Goal: Find contact information: Find contact information

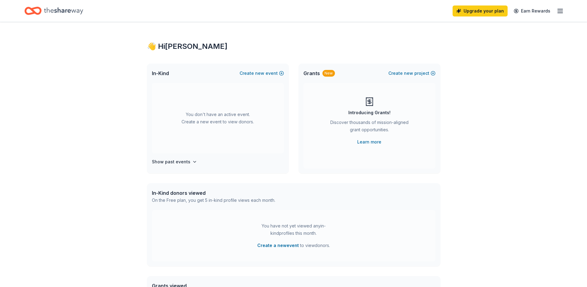
click at [556, 9] on icon "button" at bounding box center [559, 10] width 7 height 7
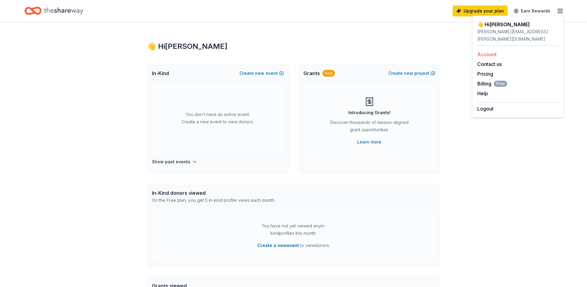
click at [490, 51] on link "Account" at bounding box center [486, 54] width 19 height 6
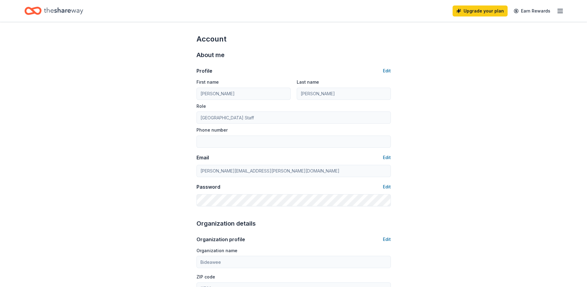
click at [556, 11] on icon "button" at bounding box center [559, 10] width 7 height 7
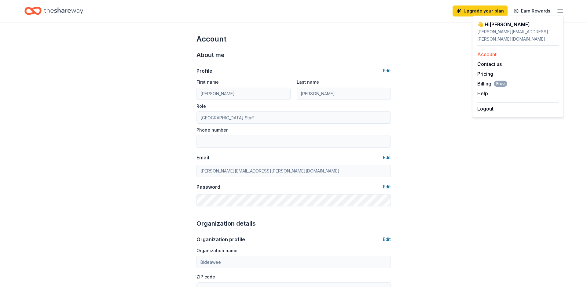
click at [502, 51] on div "Account" at bounding box center [517, 54] width 81 height 7
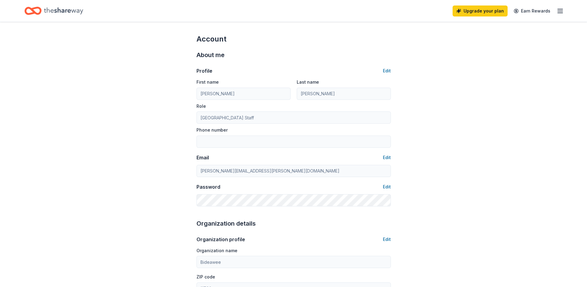
click at [559, 12] on icon "button" at bounding box center [559, 10] width 7 height 7
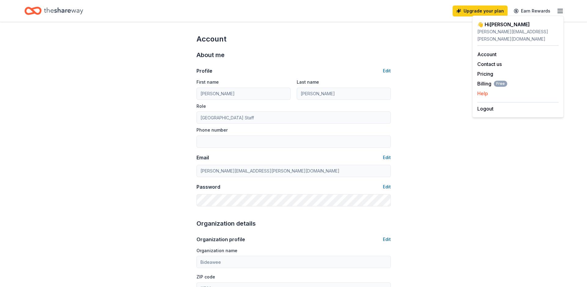
click at [487, 90] on button "Help" at bounding box center [482, 93] width 11 height 7
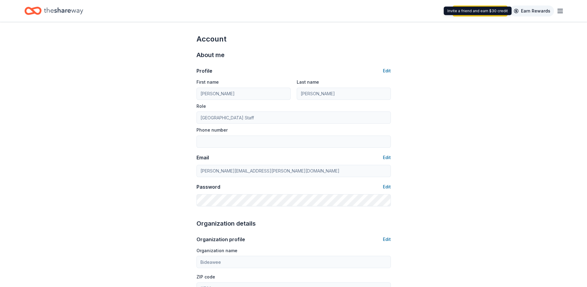
click at [513, 11] on link "Earn Rewards" at bounding box center [532, 10] width 44 height 11
click at [528, 11] on link "Earn Rewards" at bounding box center [532, 10] width 44 height 11
click at [563, 9] on div "Upgrade your plan Earn Rewards" at bounding box center [293, 11] width 587 height 22
click at [559, 11] on line "button" at bounding box center [559, 11] width 5 height 0
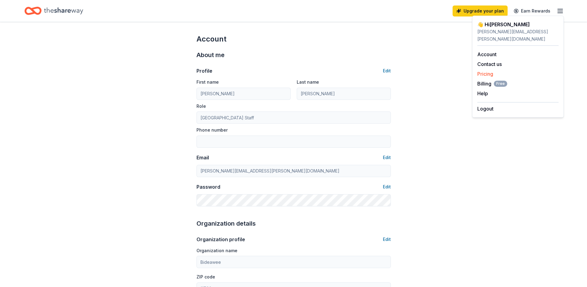
click at [482, 71] on link "Pricing" at bounding box center [485, 74] width 16 height 6
click at [488, 51] on link "Account" at bounding box center [486, 54] width 19 height 6
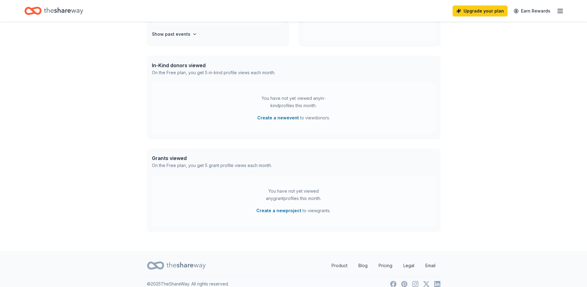
scroll to position [136, 0]
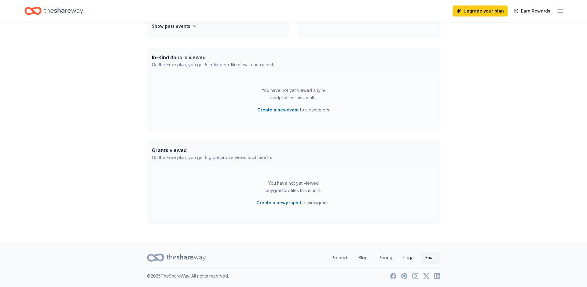
click at [426, 256] on link "Email" at bounding box center [430, 258] width 20 height 12
click at [441, 42] on div "👋 Hi [PERSON_NAME] In-Kind Create new event You don't have an active event. Cre…" at bounding box center [293, 64] width 313 height 357
